Goal: Transaction & Acquisition: Book appointment/travel/reservation

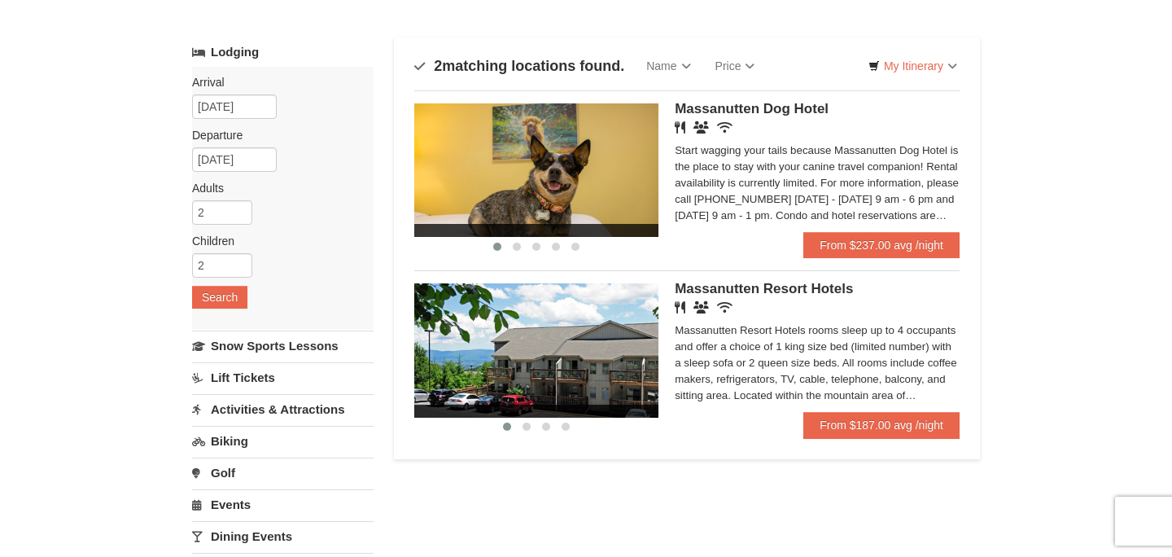
scroll to position [60, 0]
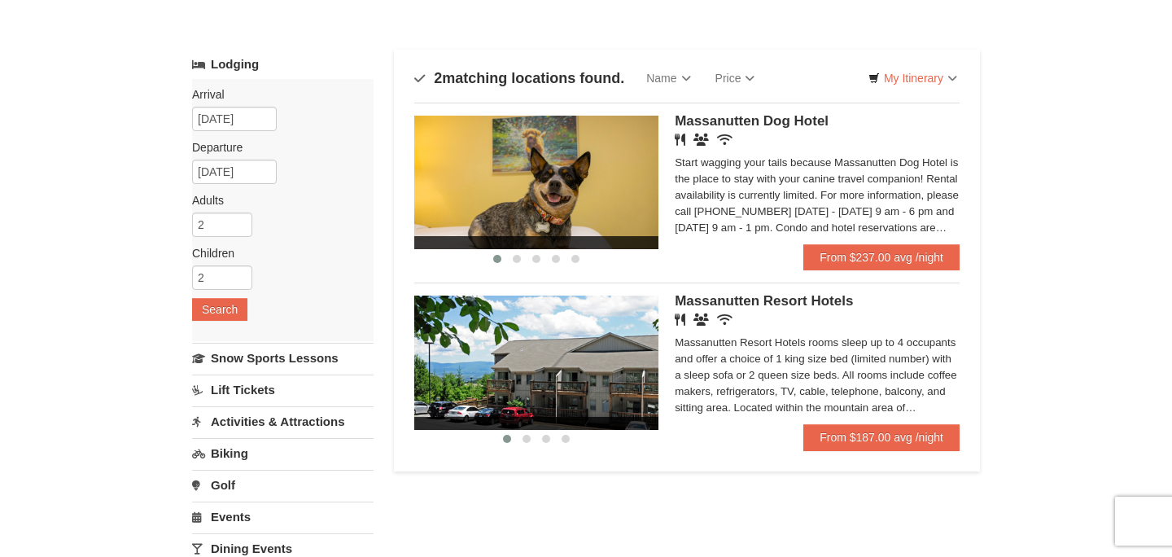
click at [606, 349] on img at bounding box center [536, 363] width 244 height 134
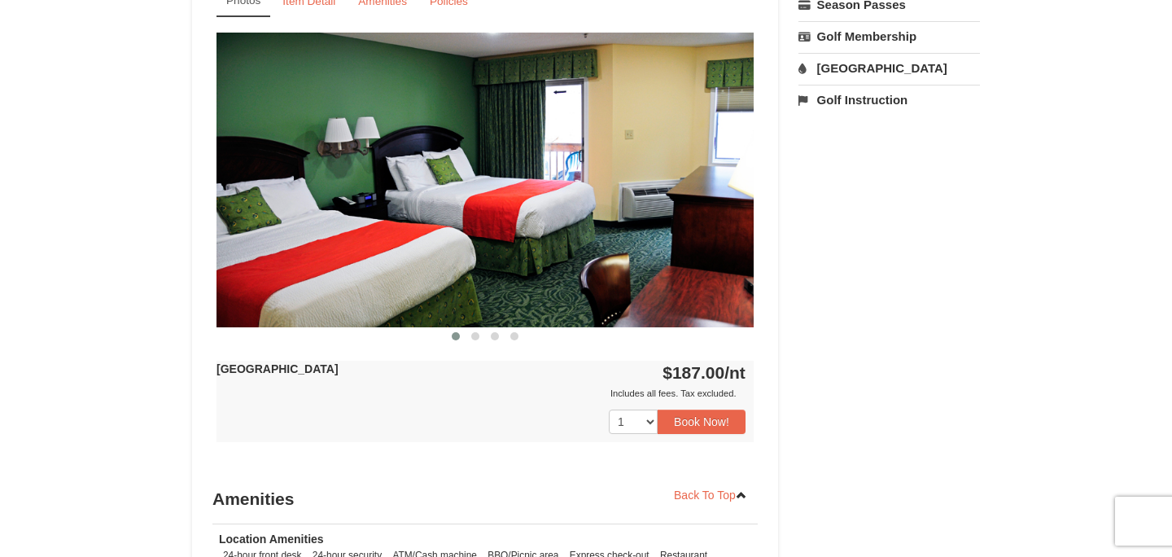
scroll to position [674, 0]
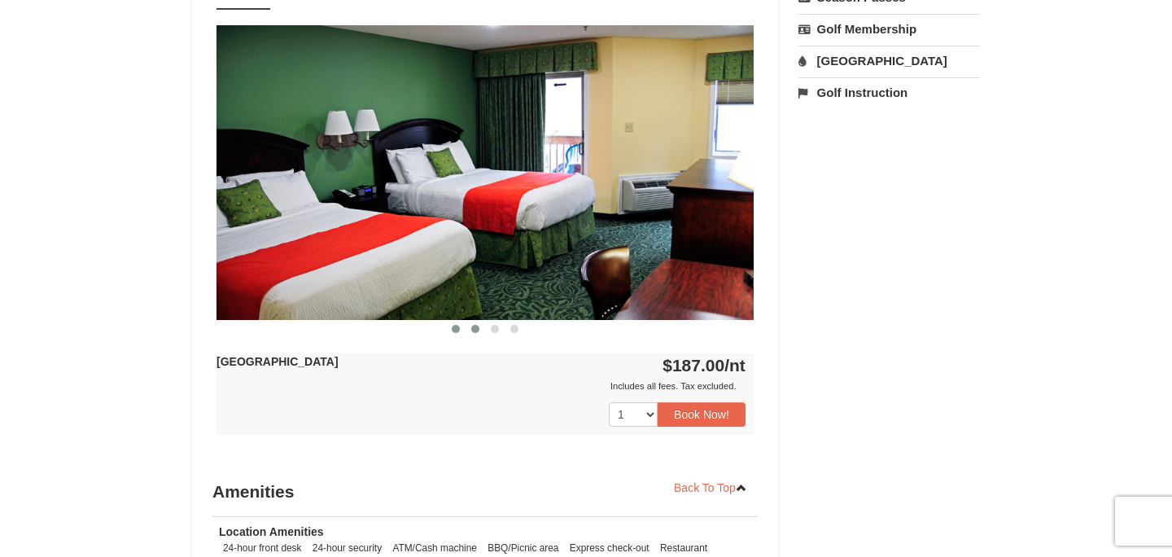
click at [471, 330] on span at bounding box center [475, 329] width 8 height 8
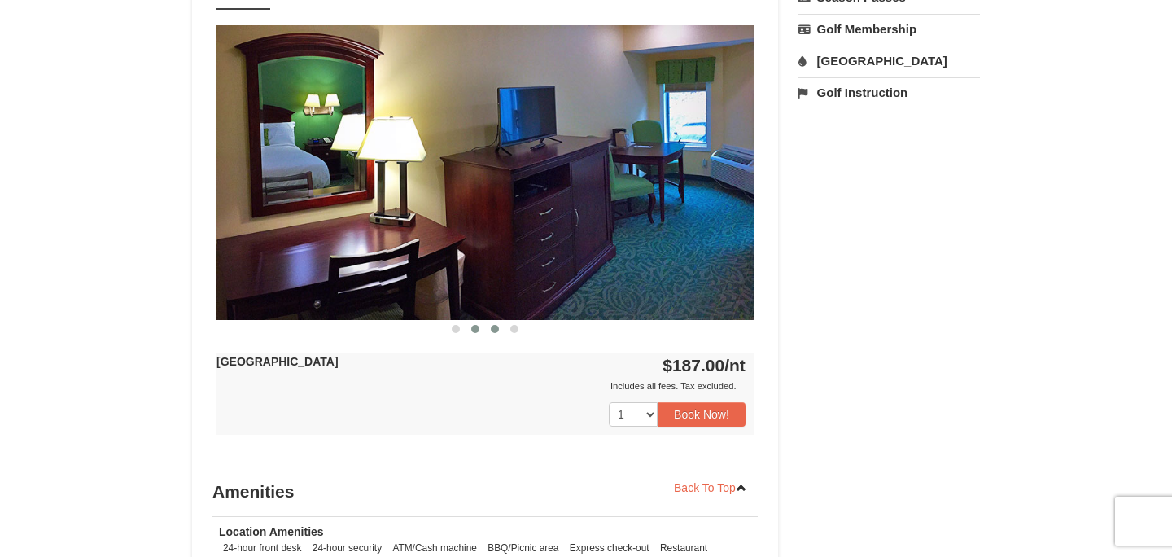
click at [497, 331] on span at bounding box center [495, 329] width 8 height 8
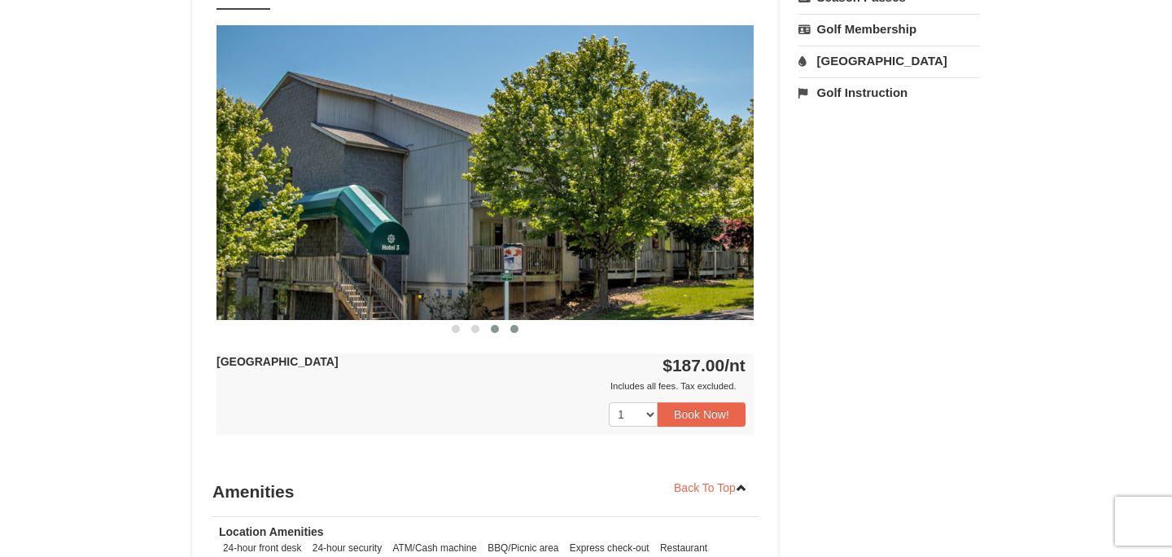
click at [514, 331] on span at bounding box center [514, 329] width 8 height 8
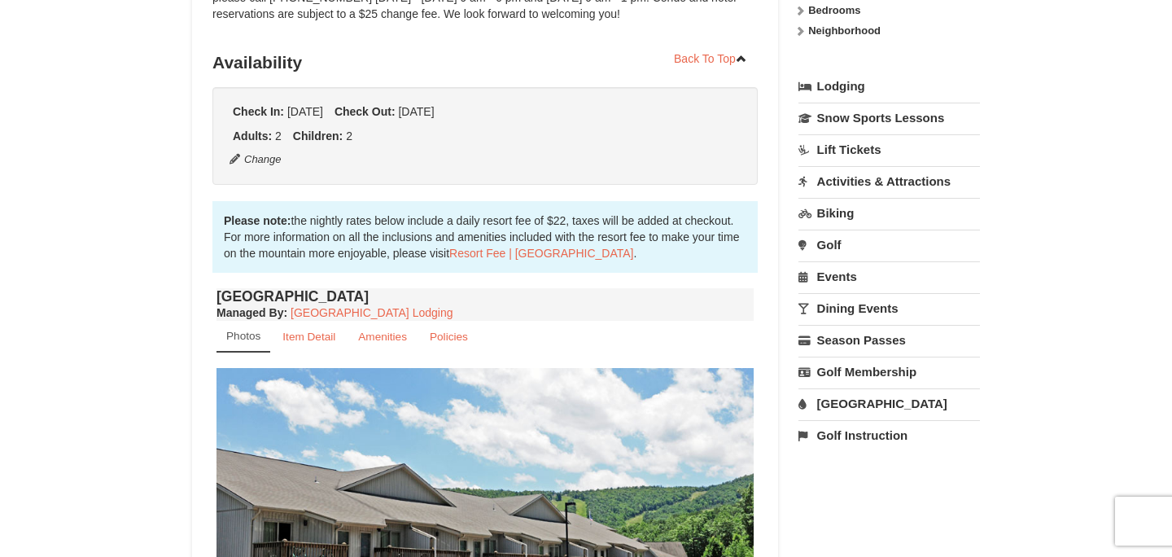
scroll to position [0, 0]
